Goal: Find contact information: Find contact information

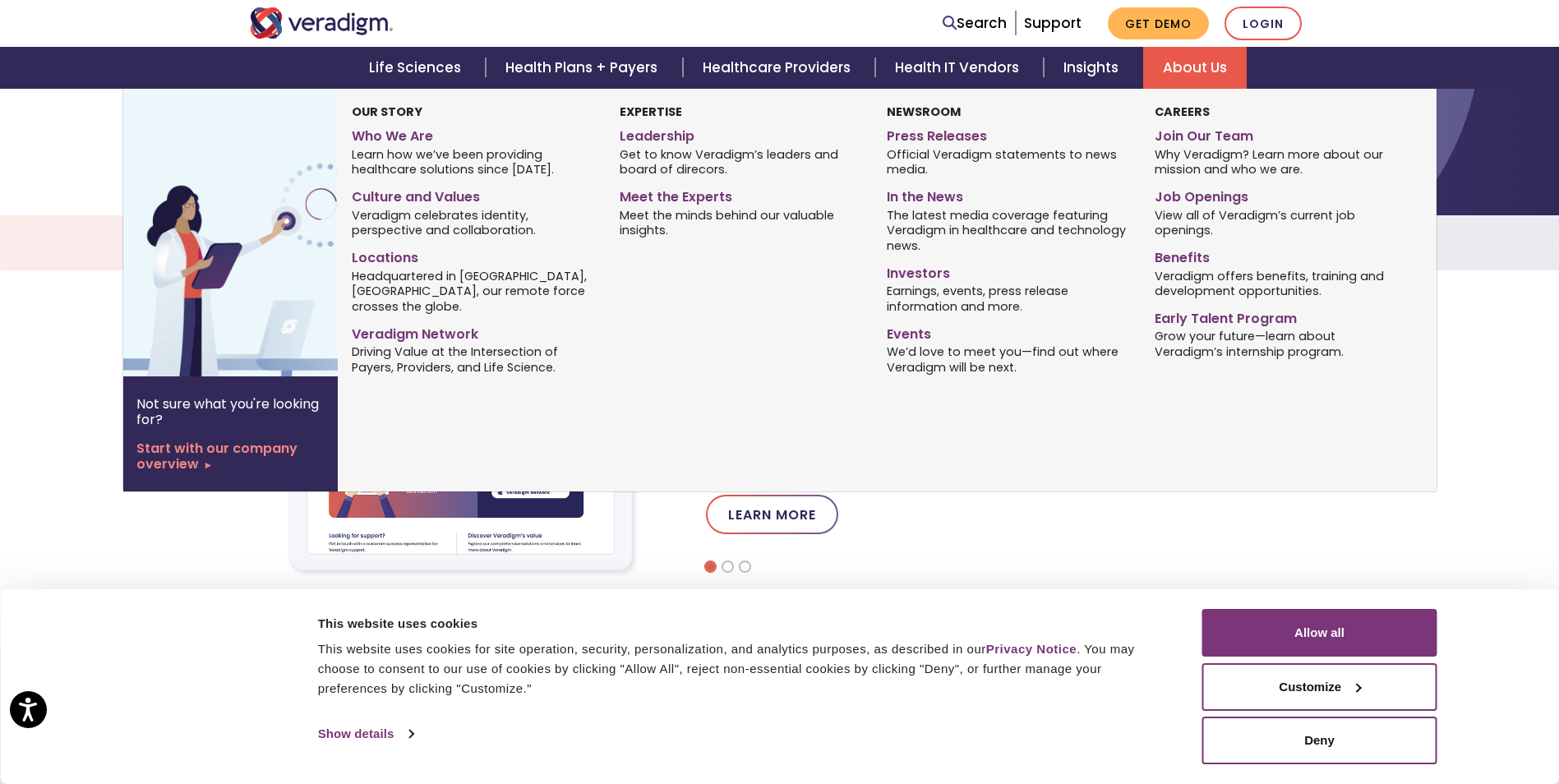
scroll to position [411, 0]
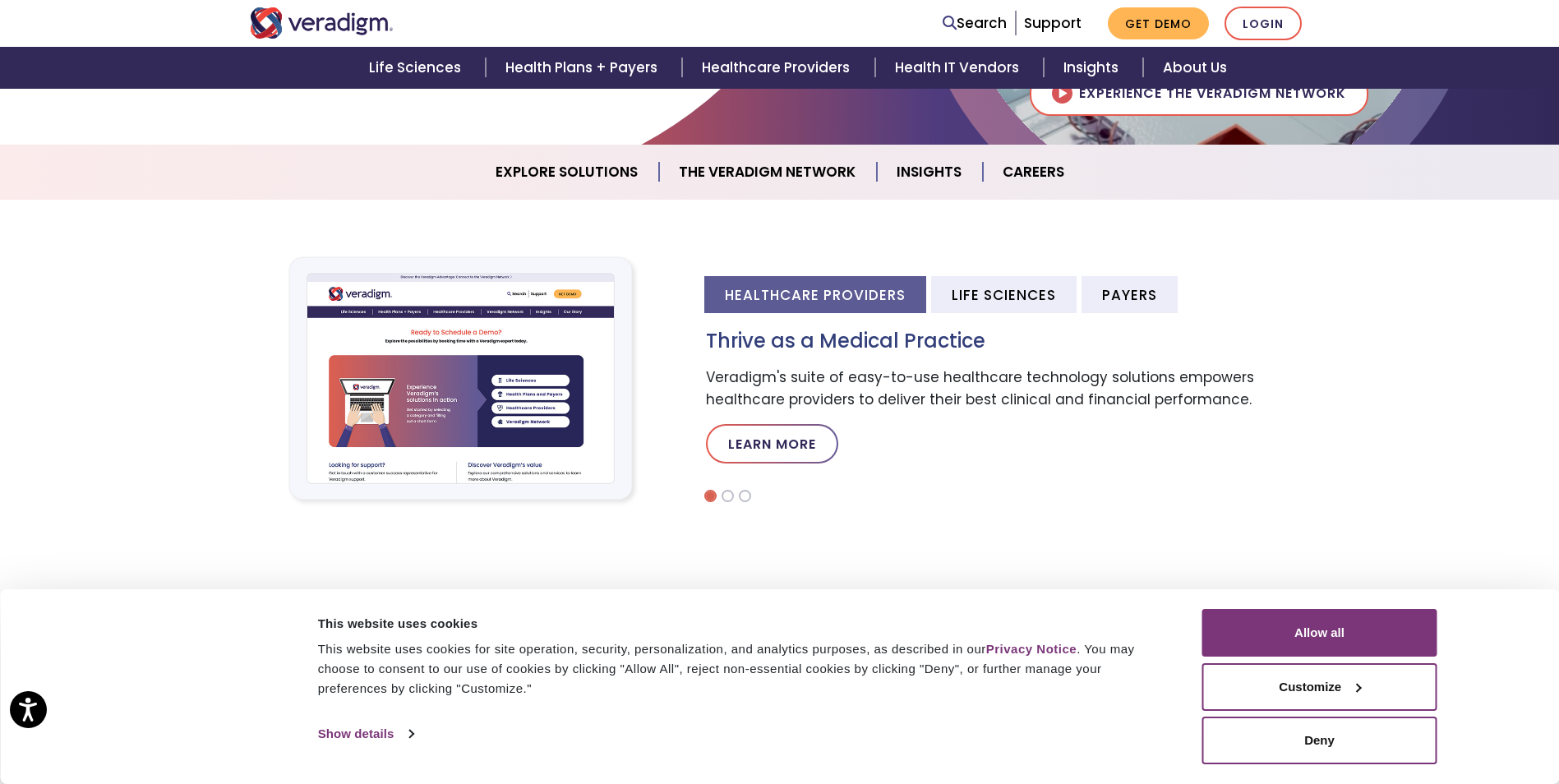
click at [99, 522] on section "Healthcare Providers Life Sciences Payers Thrive as a Medical Practice Veradigm…" at bounding box center [780, 378] width 1559 height 359
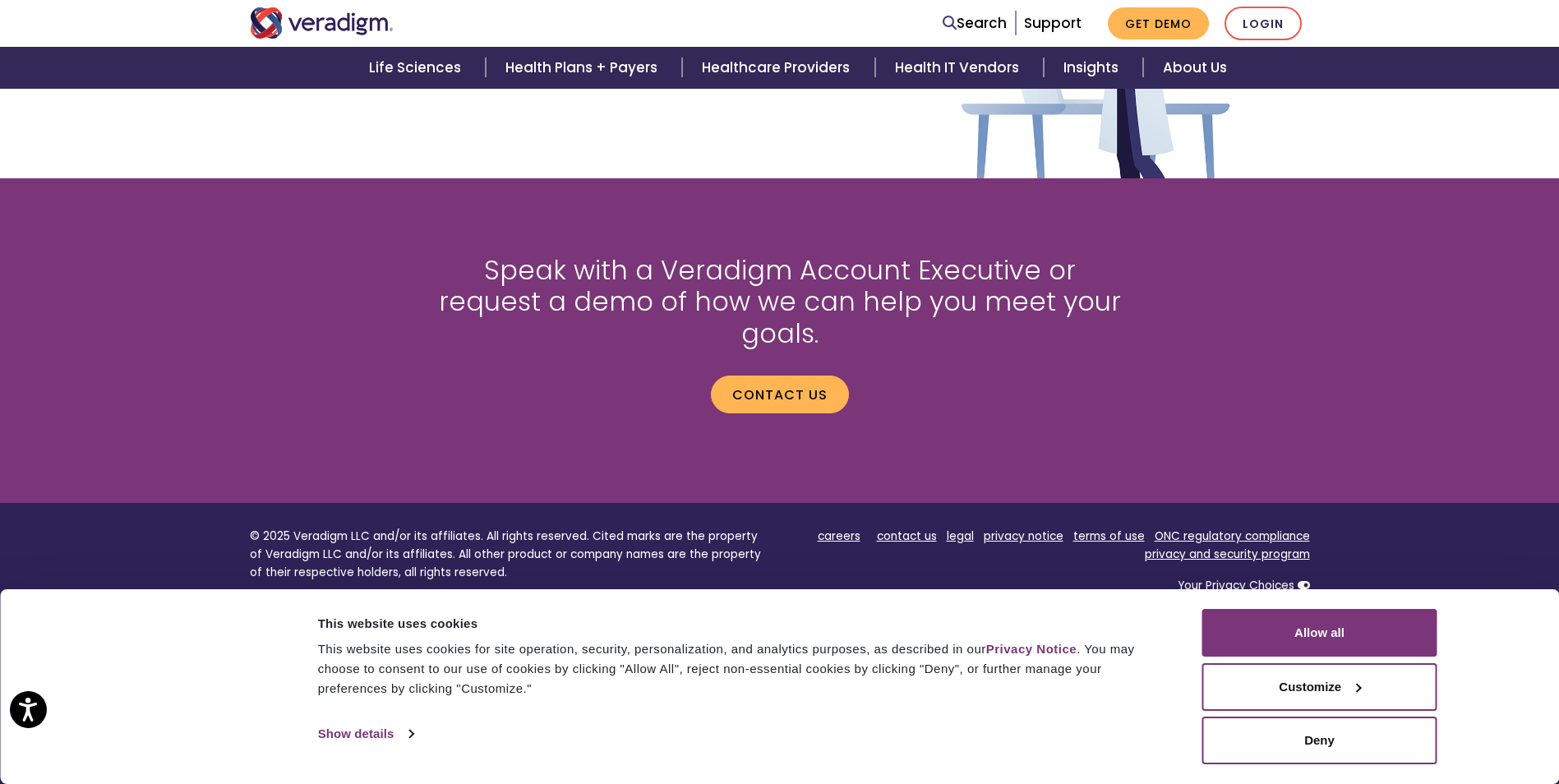
scroll to position [2151, 0]
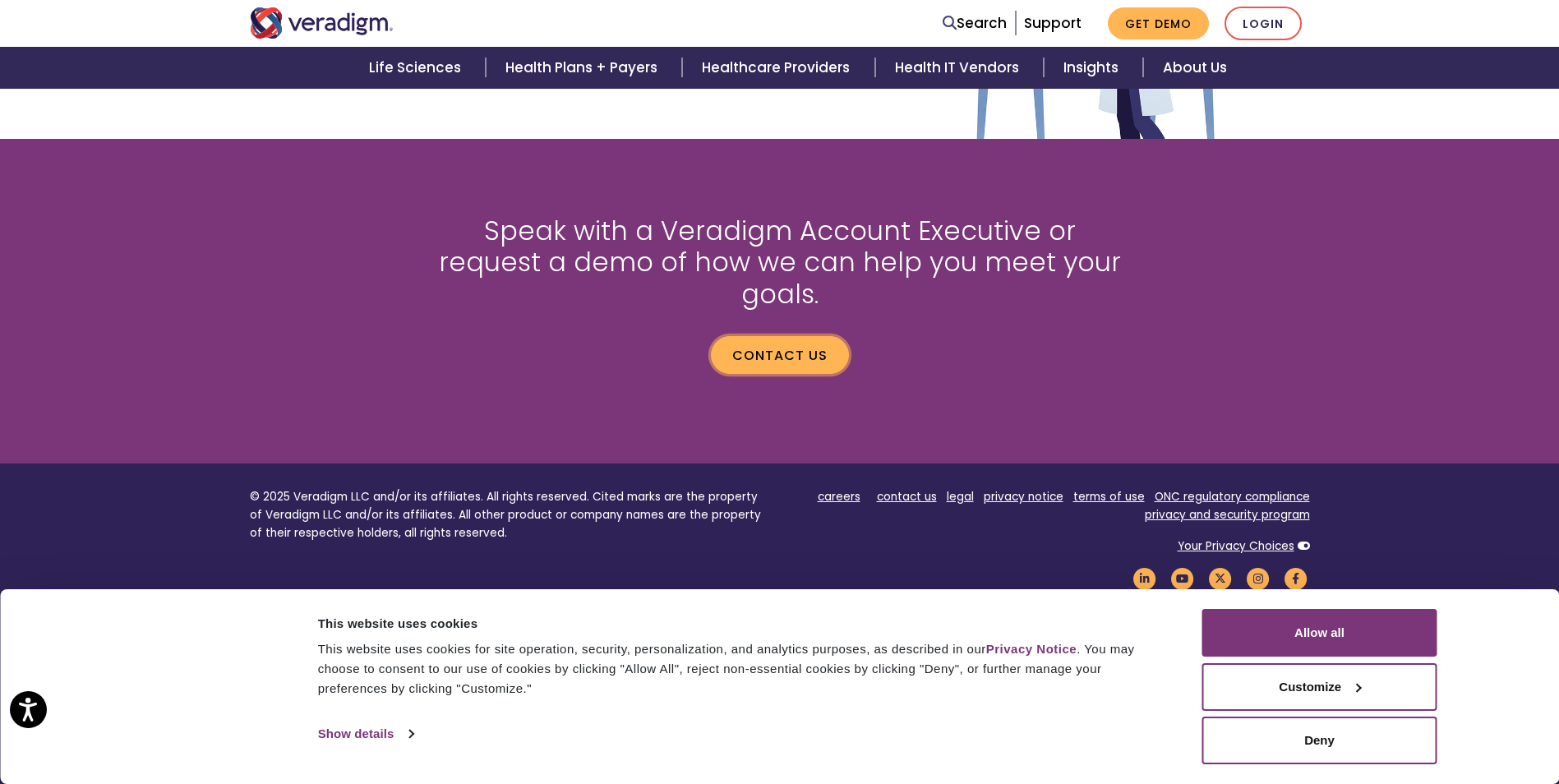
click at [784, 336] on link "Contact us" at bounding box center [780, 355] width 138 height 38
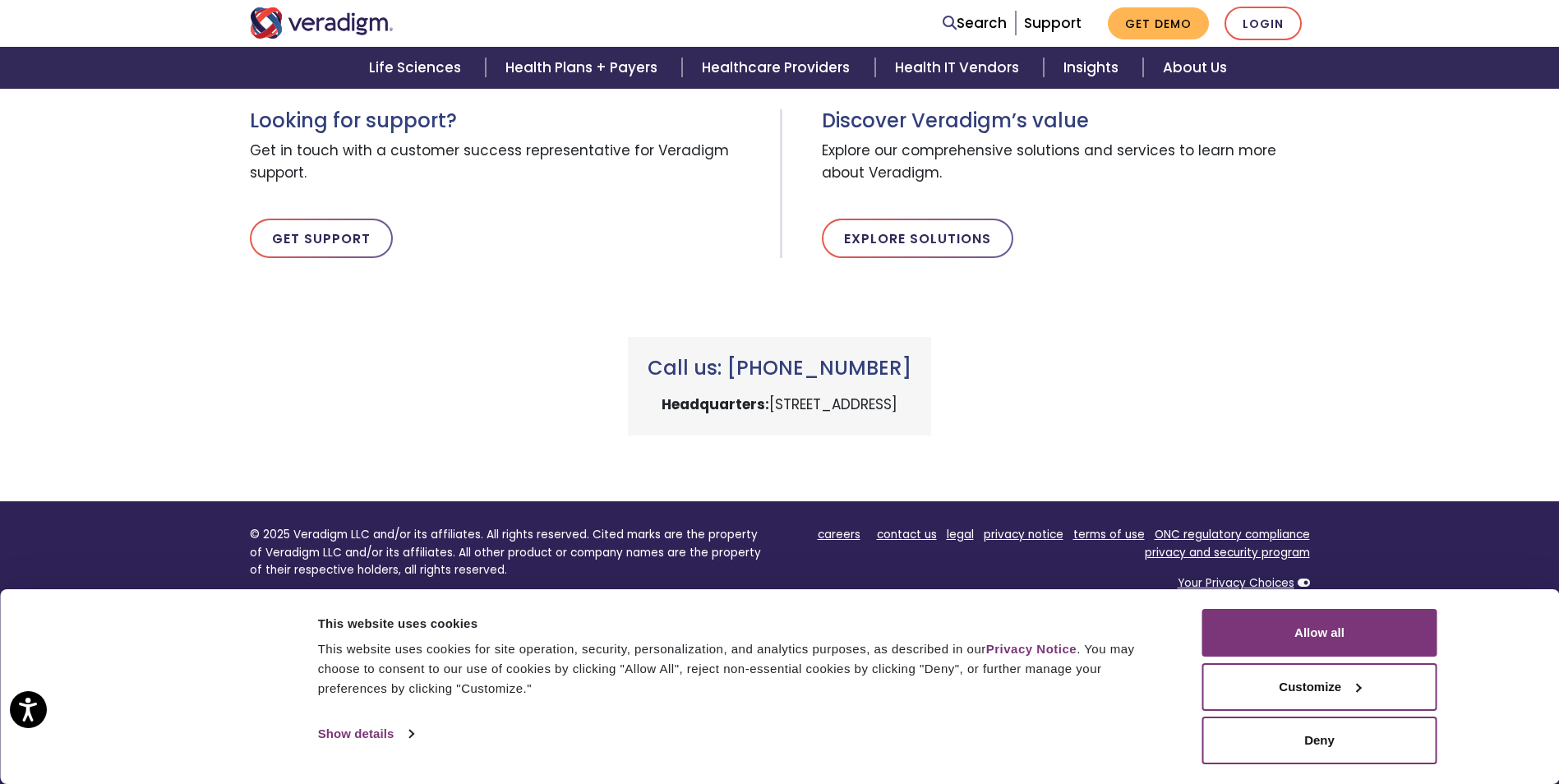
scroll to position [637, 0]
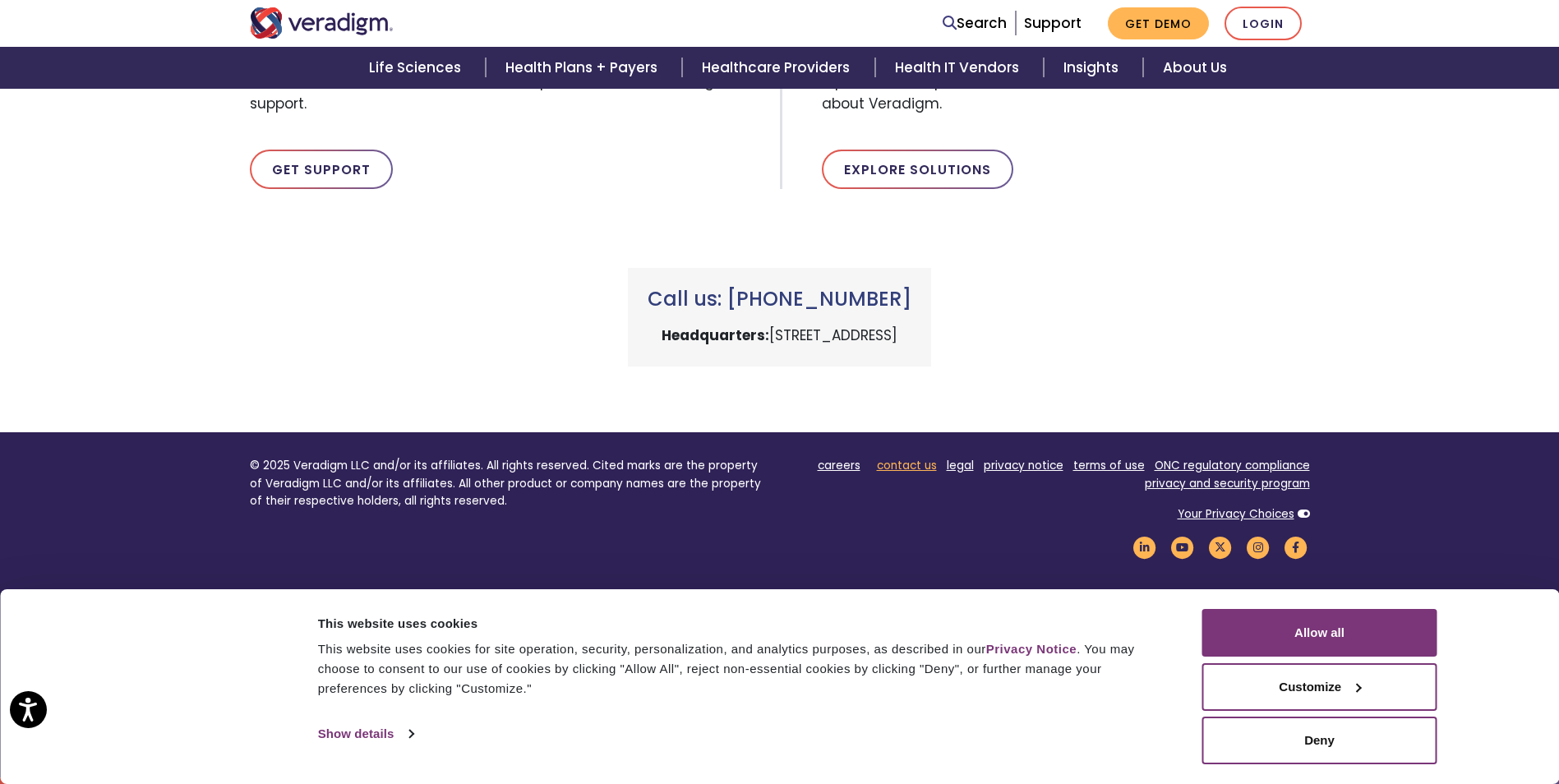
click at [918, 465] on link "contact us" at bounding box center [907, 465] width 60 height 16
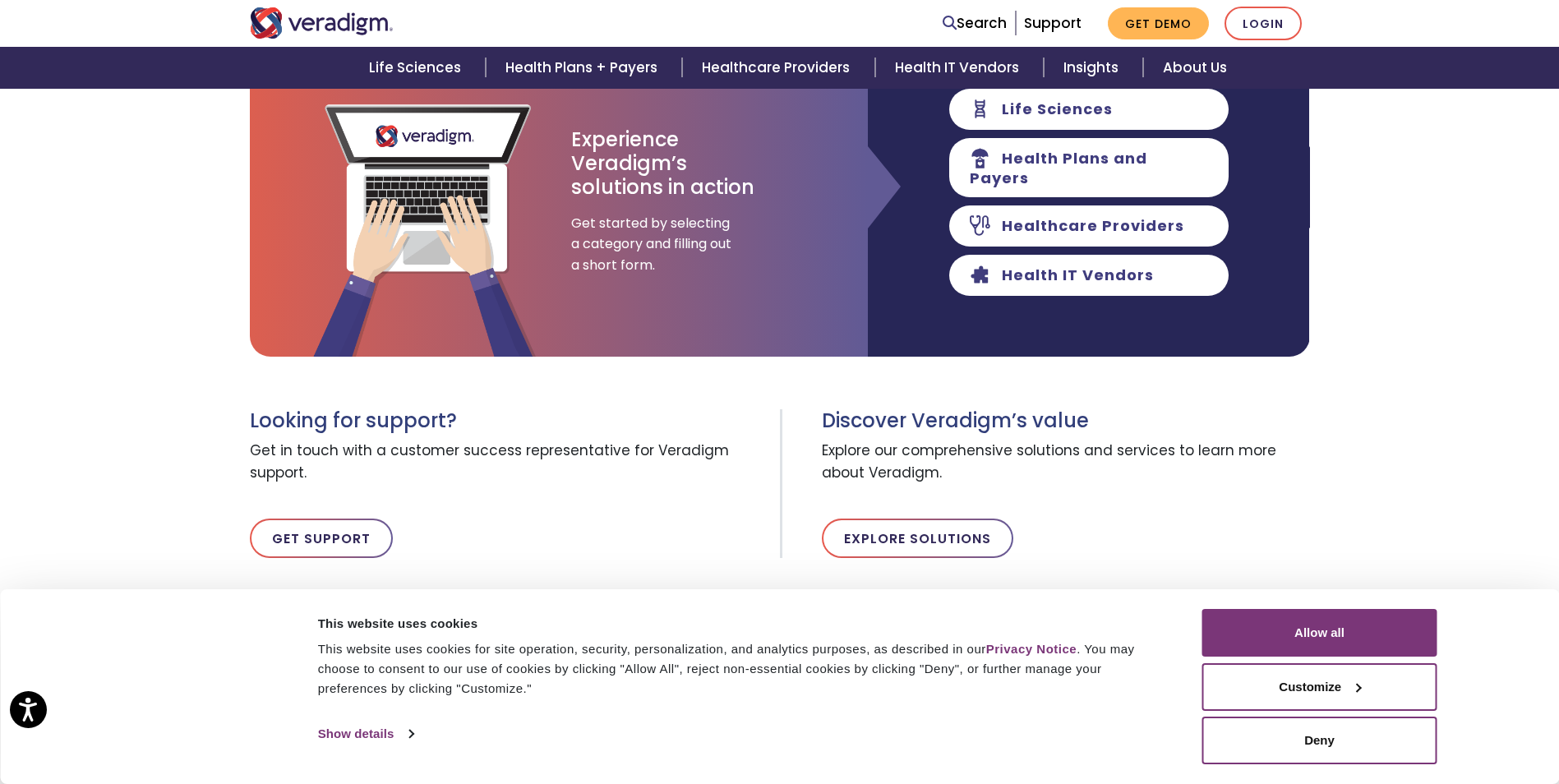
scroll to position [164, 0]
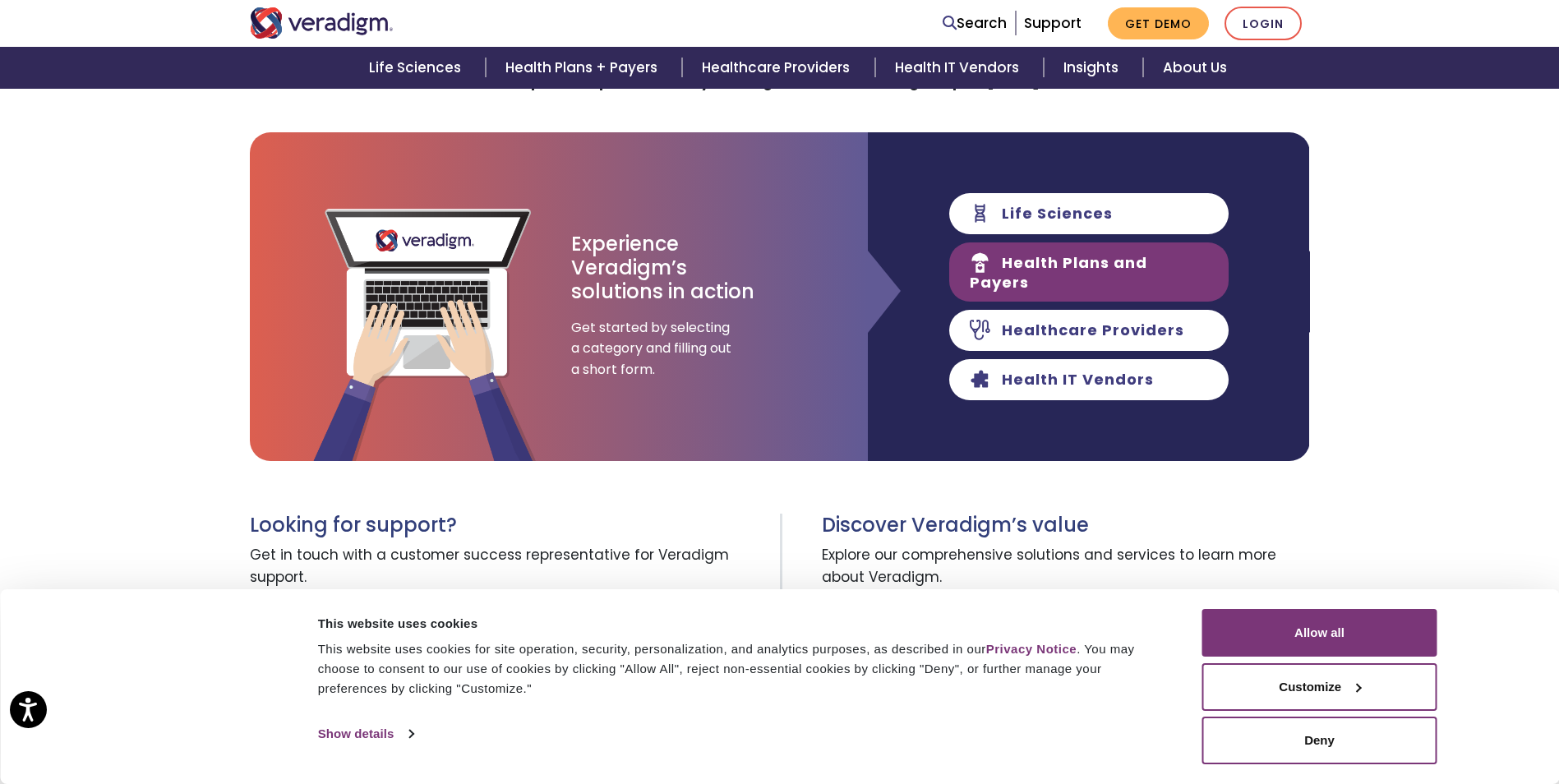
click at [1116, 266] on link "Health Plans and Payers" at bounding box center [1090, 272] width 280 height 60
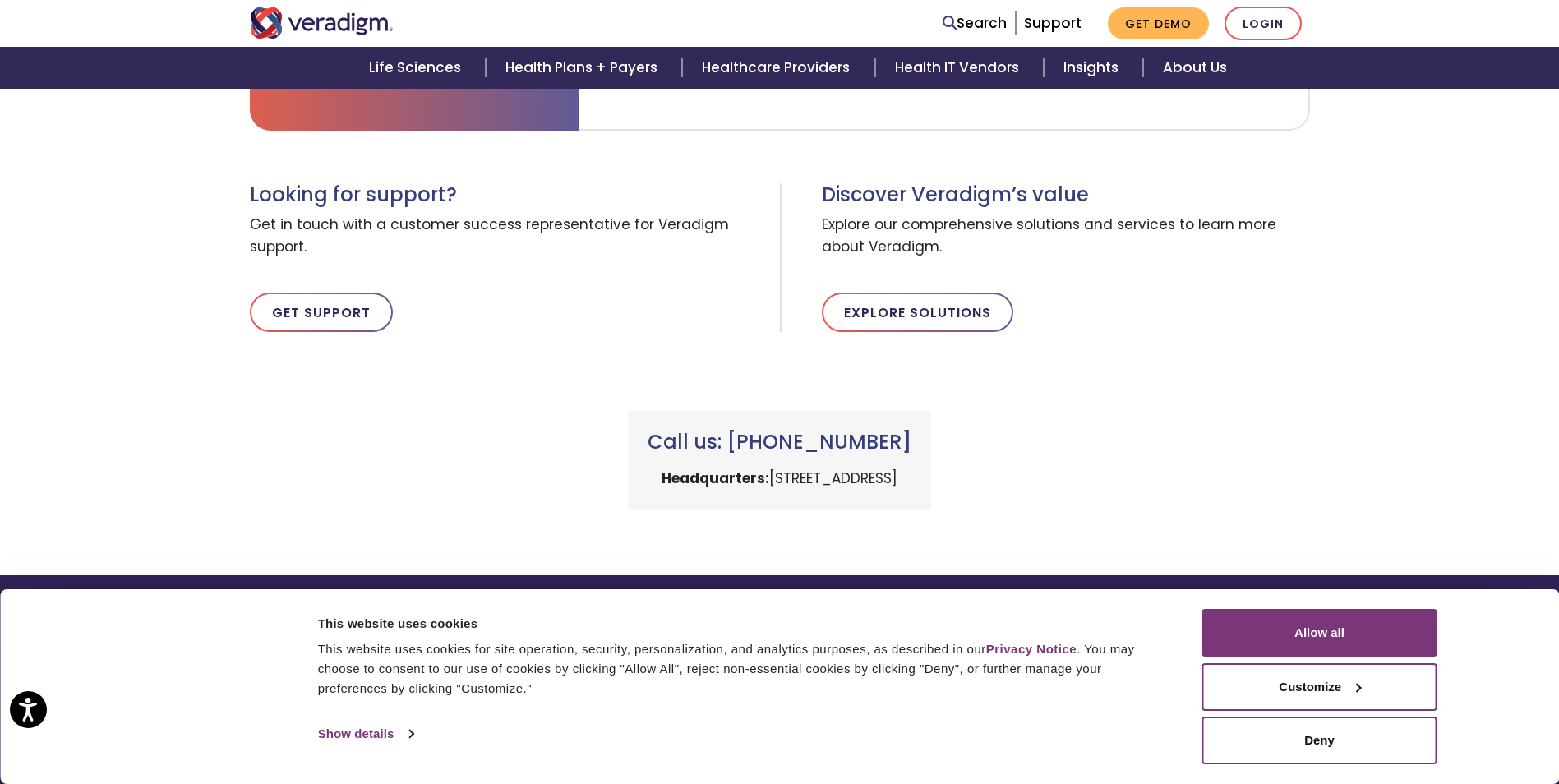
scroll to position [966, 0]
